Goal: Transaction & Acquisition: Book appointment/travel/reservation

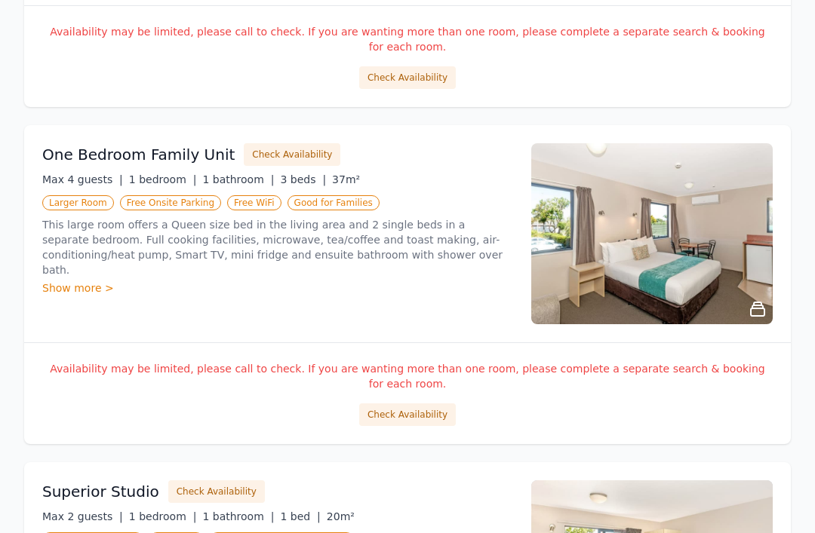
scroll to position [536, 0]
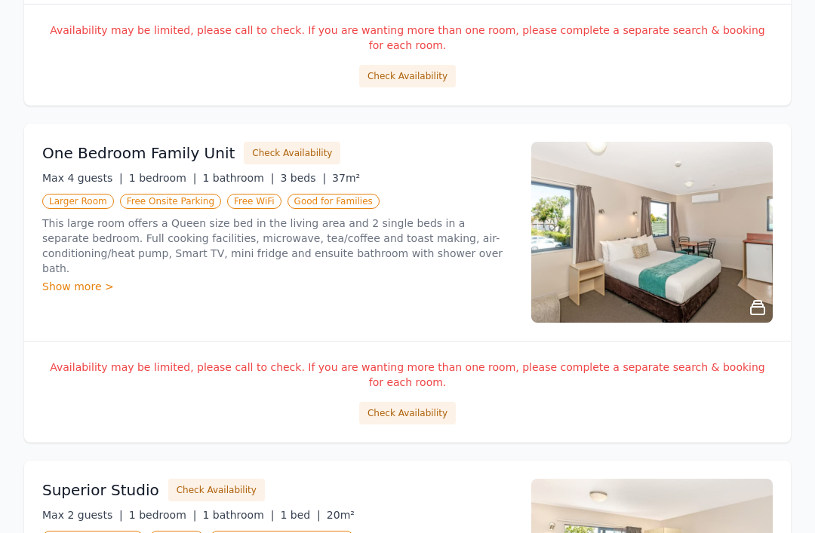
click at [256, 143] on button "Check Availability" at bounding box center [292, 154] width 97 height 23
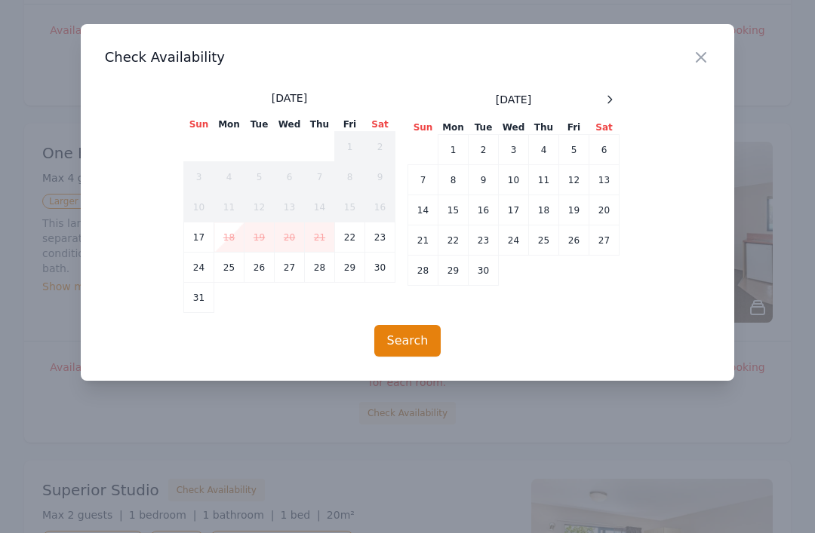
click at [604, 93] on div at bounding box center [610, 100] width 18 height 18
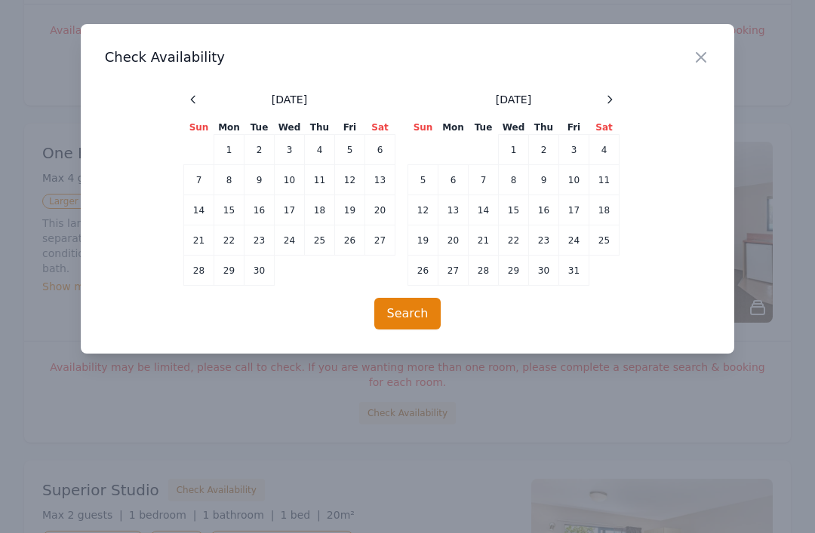
click at [596, 100] on div "[DATE]" at bounding box center [513, 100] width 211 height 18
click at [604, 98] on icon at bounding box center [610, 100] width 12 height 12
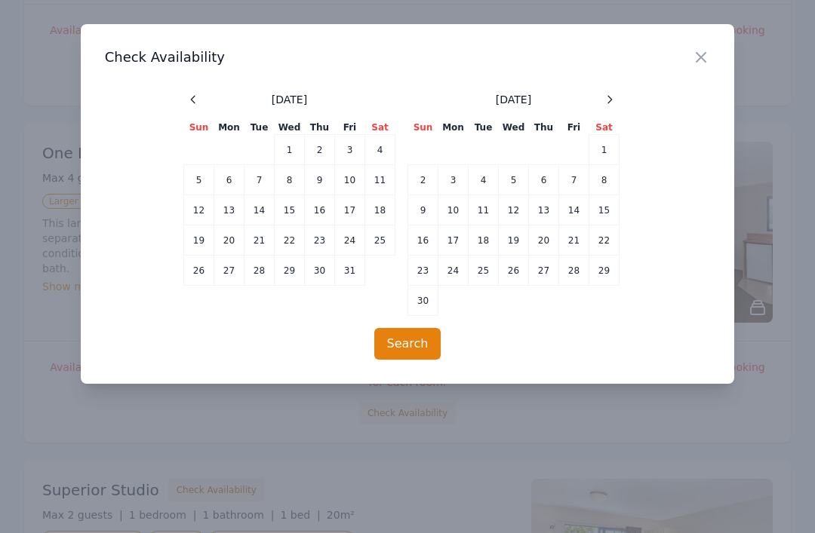
click at [608, 99] on icon at bounding box center [610, 100] width 12 height 12
click at [607, 100] on icon at bounding box center [610, 100] width 12 height 12
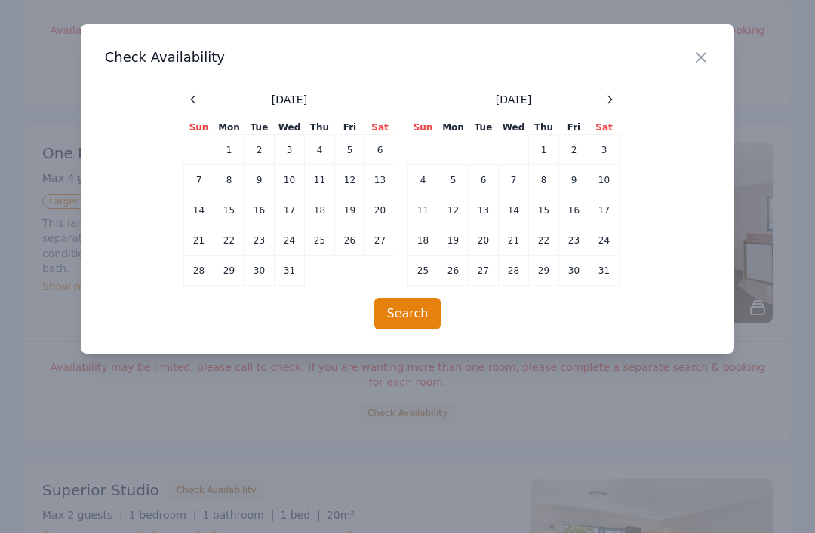
click at [543, 148] on td "1" at bounding box center [544, 150] width 30 height 30
click at [410, 311] on button "Search" at bounding box center [407, 314] width 67 height 32
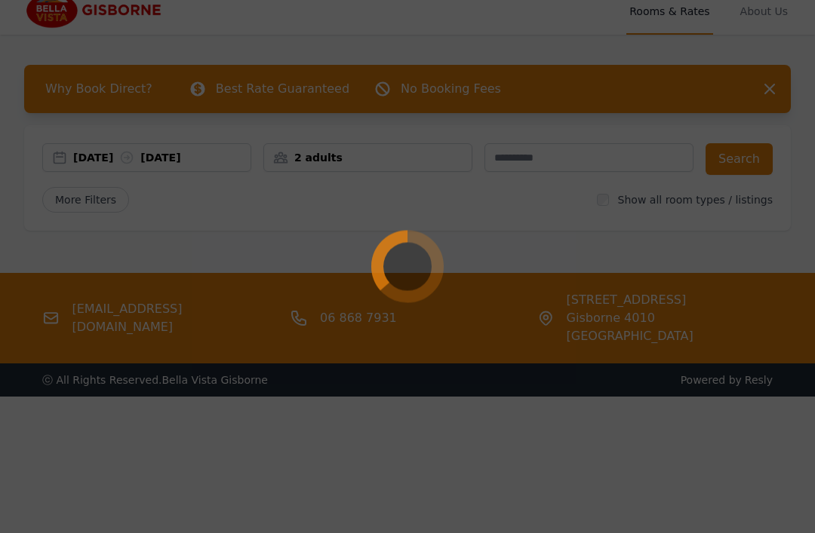
scroll to position [0, 0]
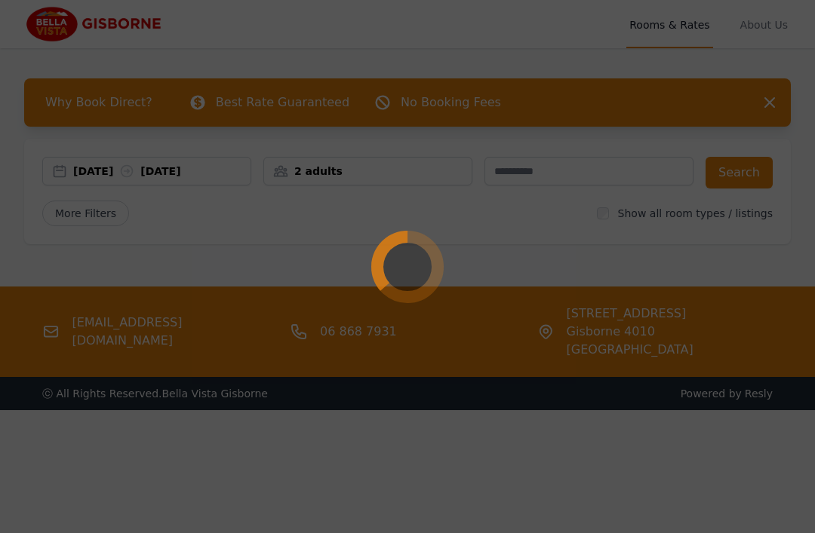
click at [768, 100] on div at bounding box center [407, 266] width 815 height 533
click at [768, 97] on div at bounding box center [407, 266] width 815 height 533
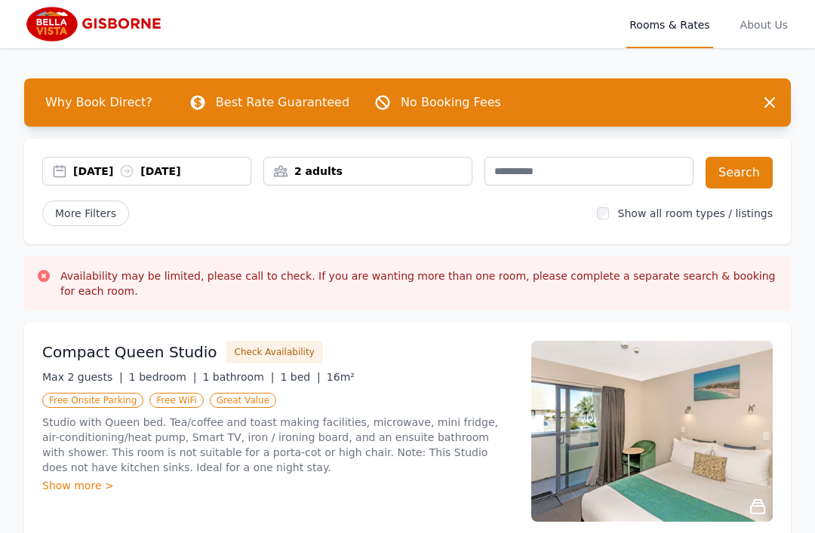
click at [358, 164] on div "2 adults" at bounding box center [367, 171] width 207 height 15
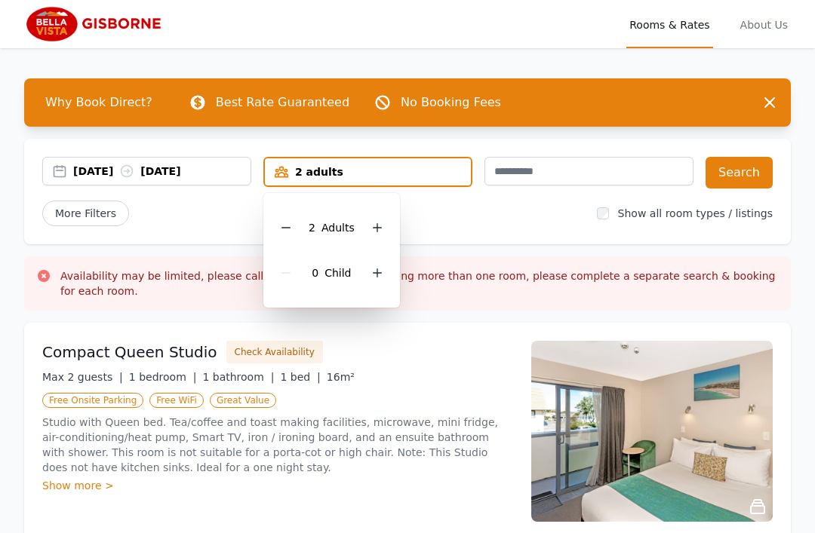
click at [373, 226] on icon at bounding box center [377, 228] width 12 height 12
click at [367, 230] on div at bounding box center [377, 227] width 21 height 21
click at [281, 229] on icon at bounding box center [286, 228] width 12 height 12
click at [741, 179] on button "Search" at bounding box center [738, 173] width 67 height 32
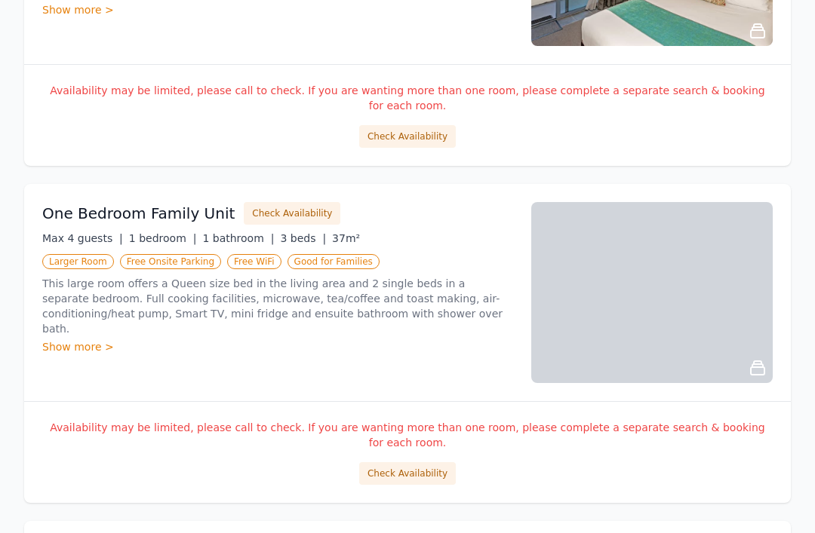
scroll to position [477, 0]
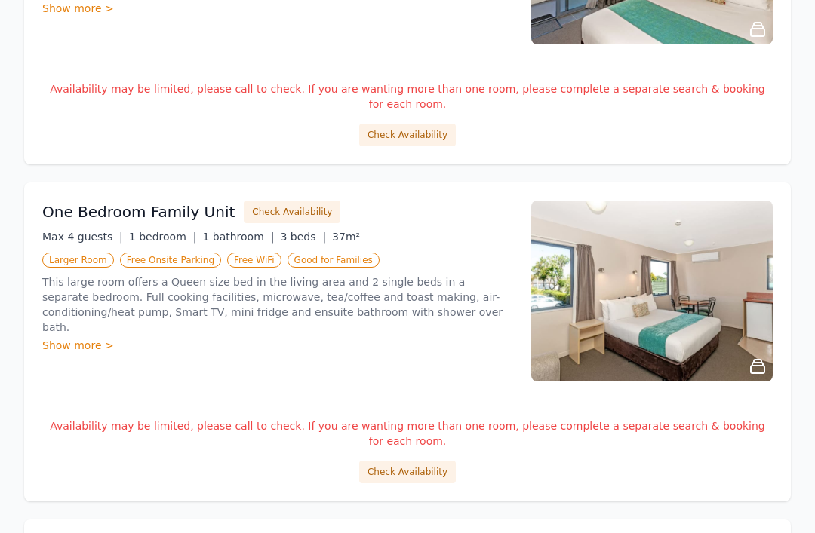
click at [405, 462] on button "Check Availability" at bounding box center [407, 473] width 97 height 23
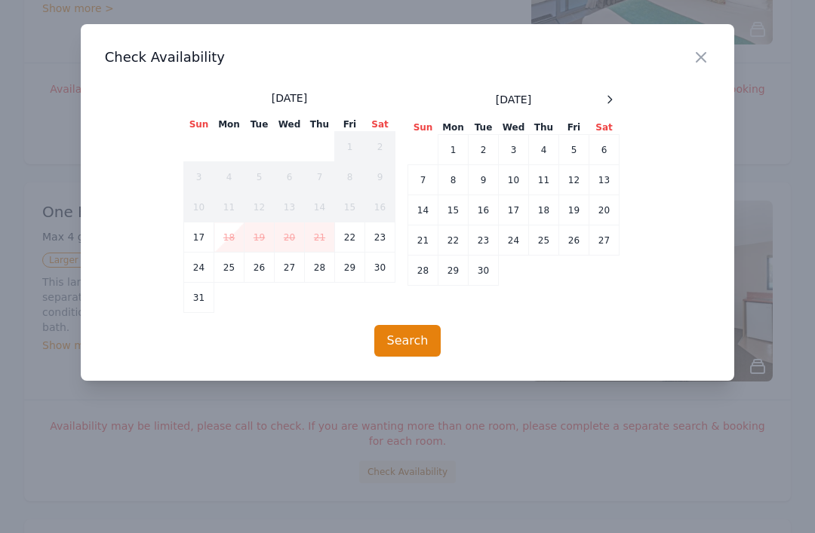
click at [601, 95] on div at bounding box center [610, 100] width 18 height 18
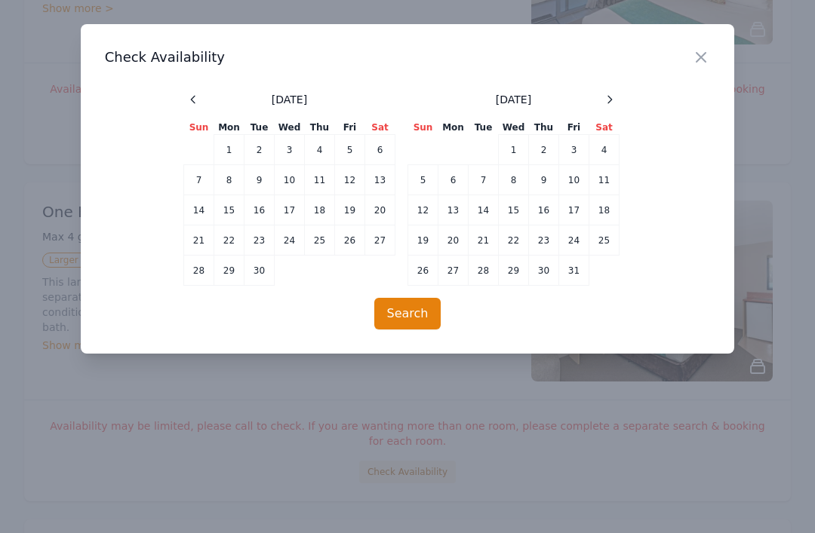
click at [607, 105] on icon at bounding box center [610, 100] width 12 height 12
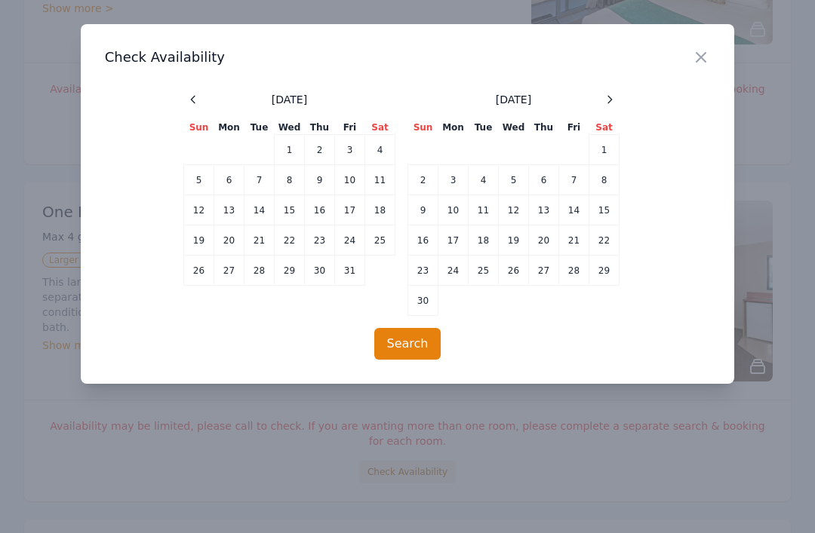
click at [608, 102] on icon at bounding box center [610, 100] width 12 height 12
click at [606, 99] on icon at bounding box center [610, 100] width 12 height 12
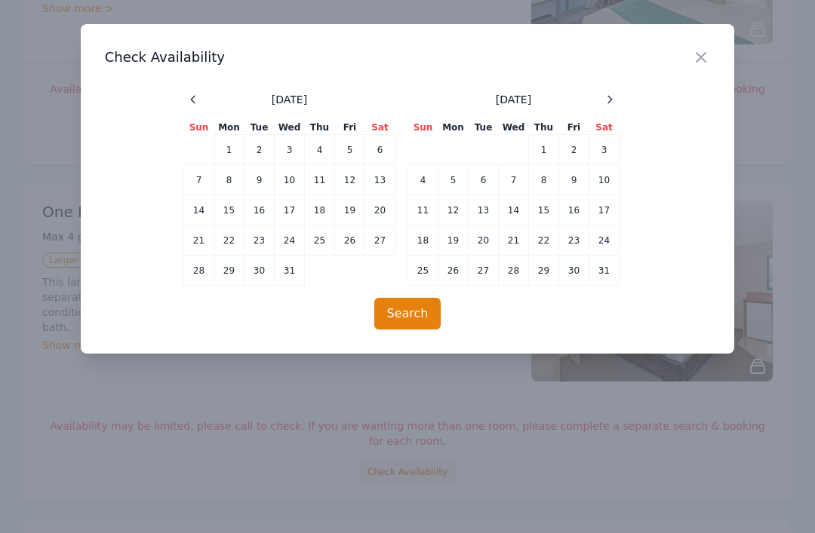
click at [229, 147] on td "1" at bounding box center [229, 150] width 30 height 30
click at [542, 146] on td "1" at bounding box center [544, 150] width 30 height 30
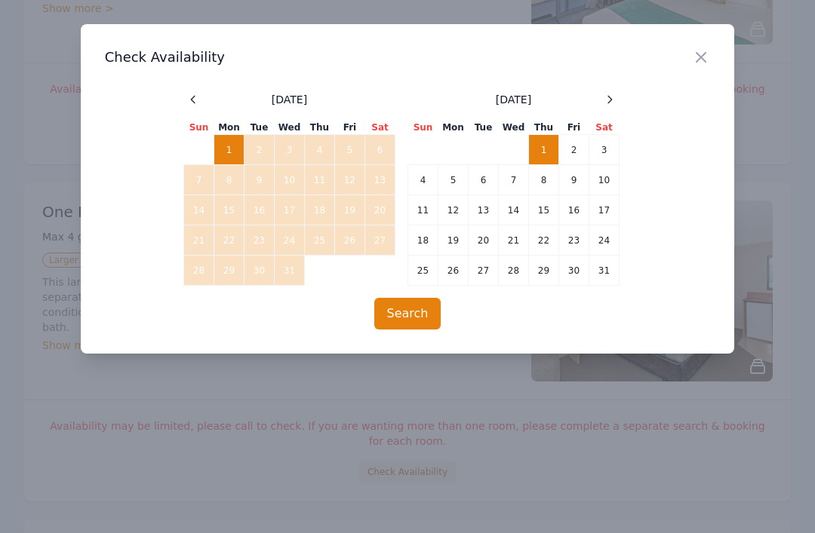
click at [194, 100] on icon at bounding box center [193, 100] width 12 height 12
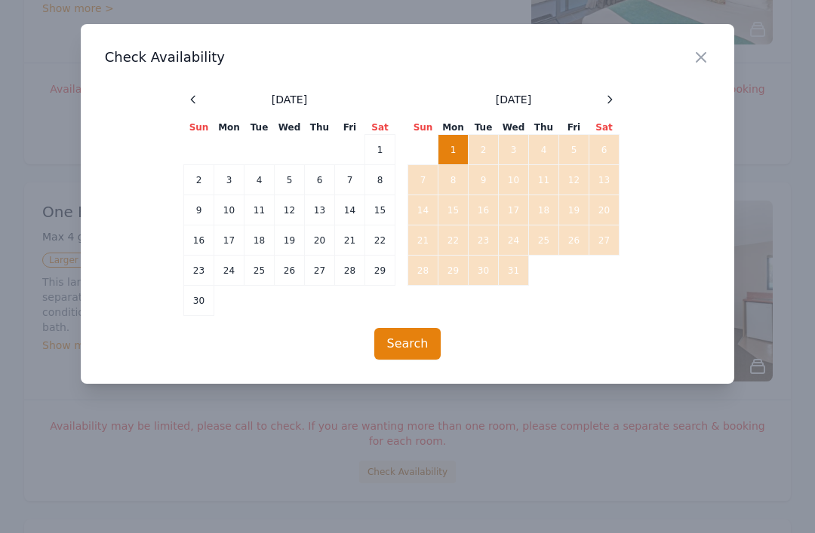
click at [601, 103] on span at bounding box center [610, 100] width 18 height 18
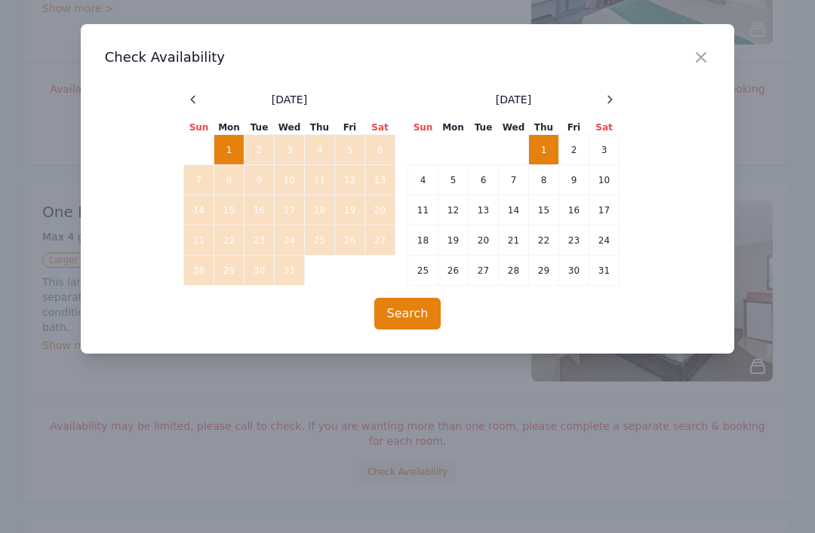
click at [697, 53] on icon "button" at bounding box center [700, 57] width 9 height 9
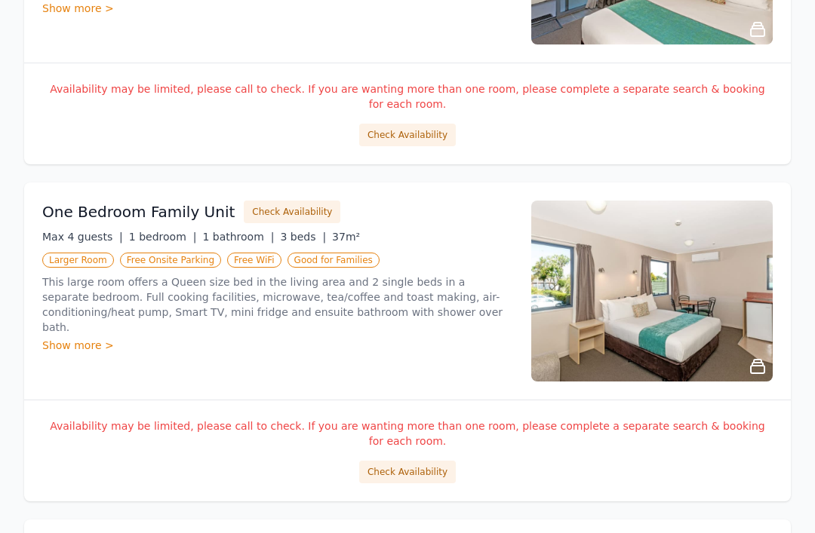
click at [408, 461] on button "Check Availability" at bounding box center [407, 472] width 97 height 23
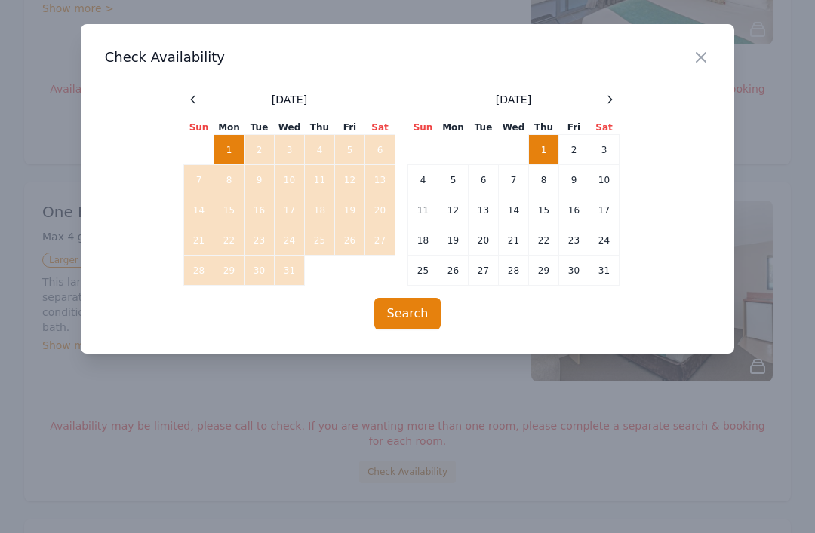
click at [705, 51] on icon "button" at bounding box center [701, 57] width 18 height 18
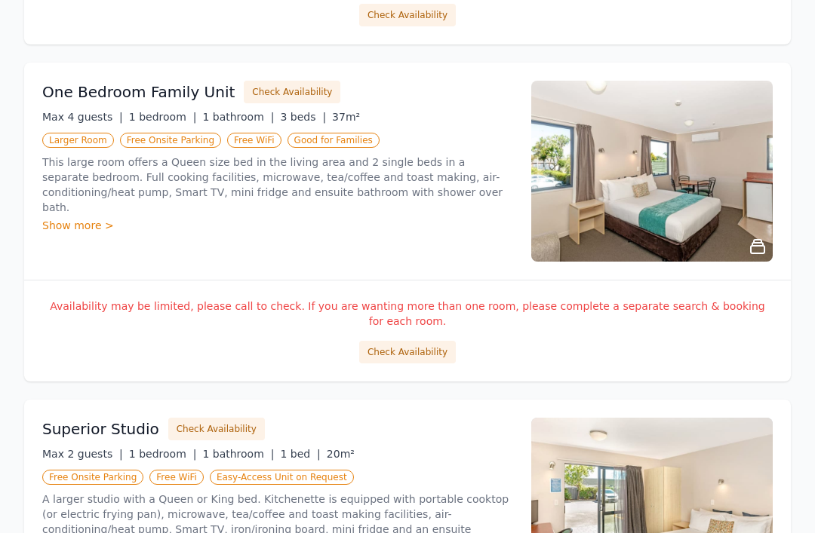
scroll to position [597, 0]
click at [400, 342] on button "Check Availability" at bounding box center [407, 353] width 97 height 23
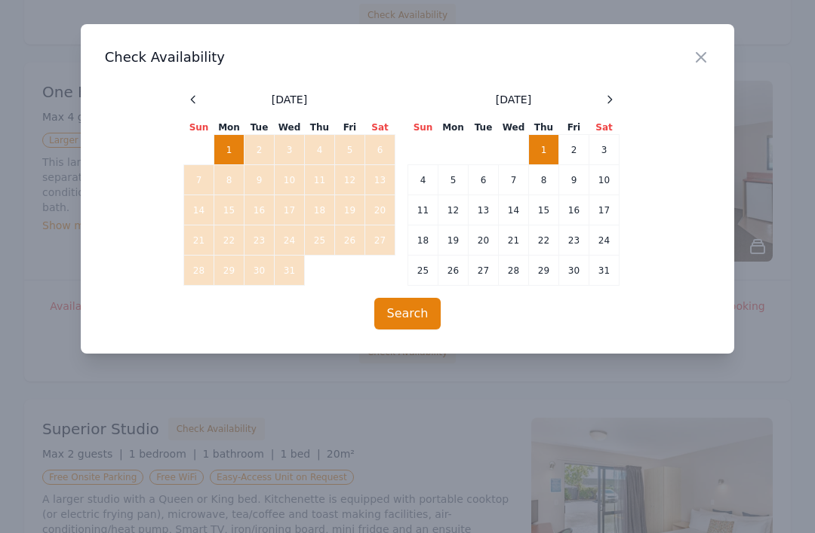
click at [543, 149] on td "1" at bounding box center [544, 150] width 30 height 30
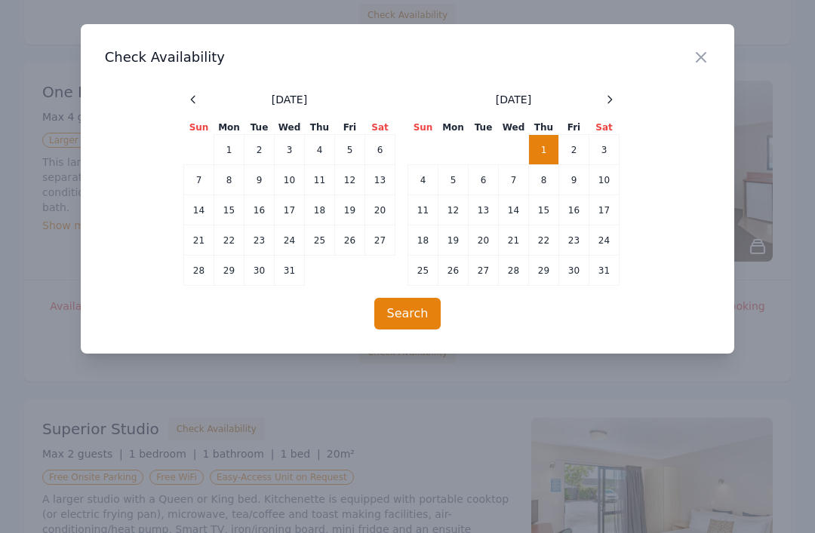
click at [575, 149] on td "2" at bounding box center [574, 150] width 30 height 30
click at [405, 309] on button "Search" at bounding box center [407, 314] width 67 height 32
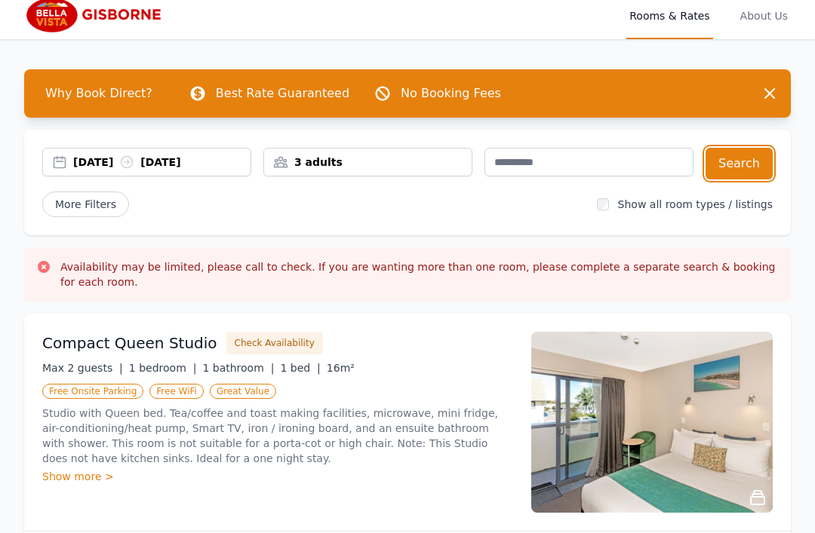
scroll to position [0, 0]
